Goal: Find specific page/section: Find specific page/section

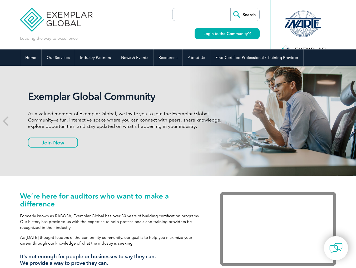
click at [207, 13] on input "search" at bounding box center [202, 14] width 55 height 13
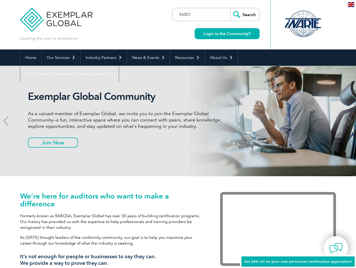
type input "56001"
click at [251, 15] on input "Search" at bounding box center [244, 14] width 29 height 13
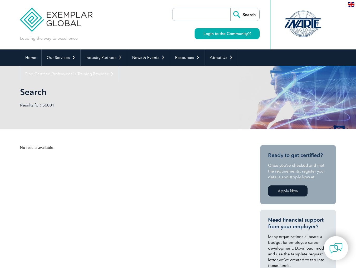
click at [205, 14] on input "search" at bounding box center [202, 14] width 55 height 13
type input "9001"
click at [249, 14] on input "Search" at bounding box center [244, 14] width 29 height 13
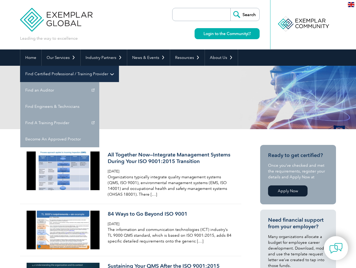
click at [119, 66] on link "Find Certified Professional / Training Provider" at bounding box center [69, 74] width 98 height 16
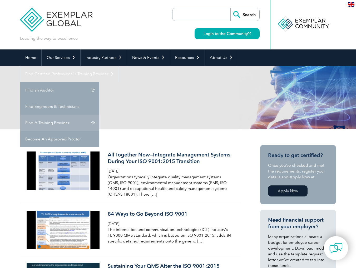
click at [99, 115] on link "Find A Training Provider" at bounding box center [59, 123] width 79 height 16
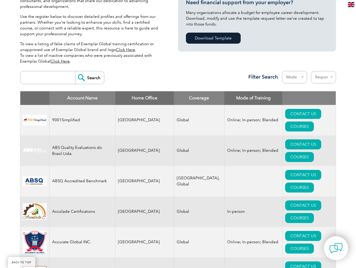
scroll to position [140, 0]
